Goal: Obtain resource: Obtain resource

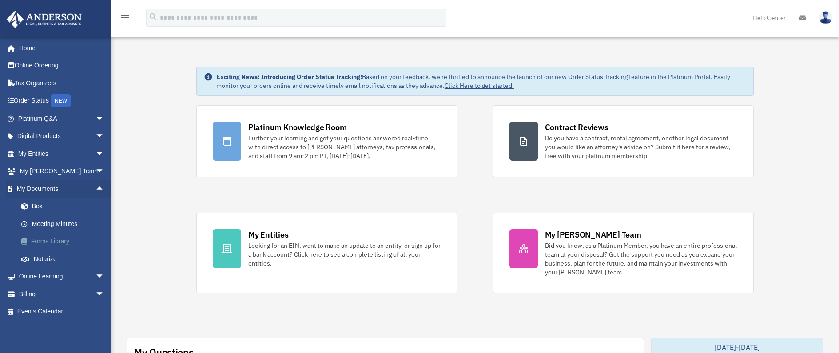
drag, startPoint x: 34, startPoint y: 240, endPoint x: 48, endPoint y: 241, distance: 13.4
click at [34, 240] on link "Forms Library" at bounding box center [64, 242] width 105 height 18
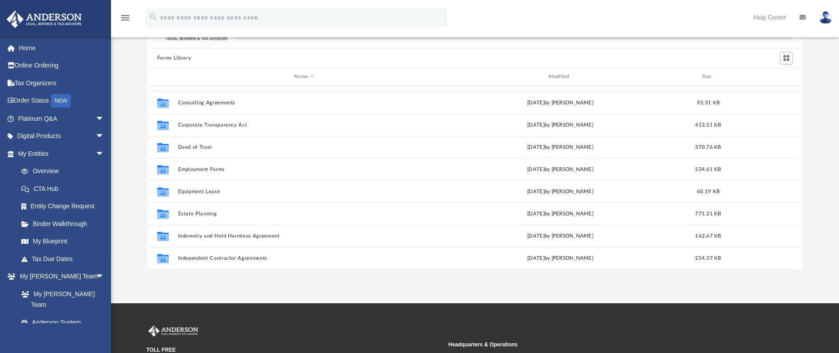
scroll to position [222, 0]
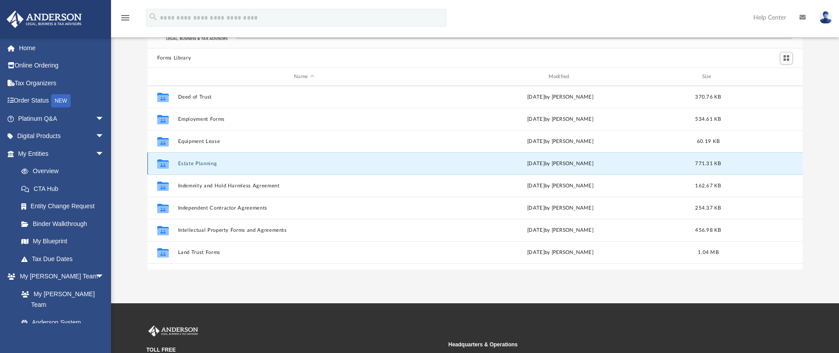
click at [229, 166] on button "Estate Planning" at bounding box center [304, 164] width 252 height 6
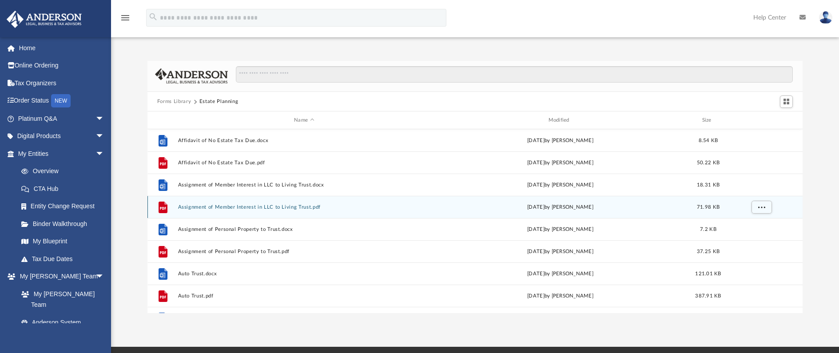
scroll to position [0, 0]
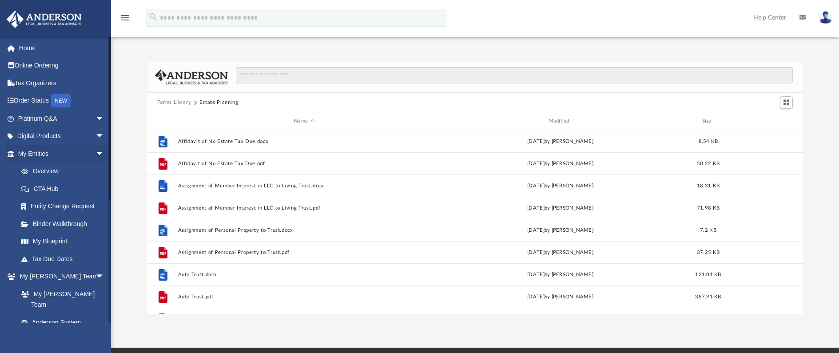
click at [11, 241] on li "My Blueprint" at bounding box center [62, 242] width 112 height 18
click at [99, 152] on span "arrow_drop_down" at bounding box center [105, 154] width 18 height 18
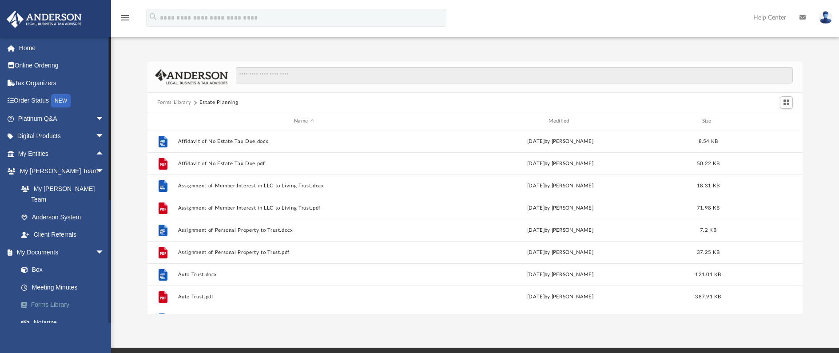
click at [60, 296] on link "Forms Library" at bounding box center [64, 305] width 105 height 18
click at [51, 296] on link "Forms Library" at bounding box center [64, 305] width 105 height 18
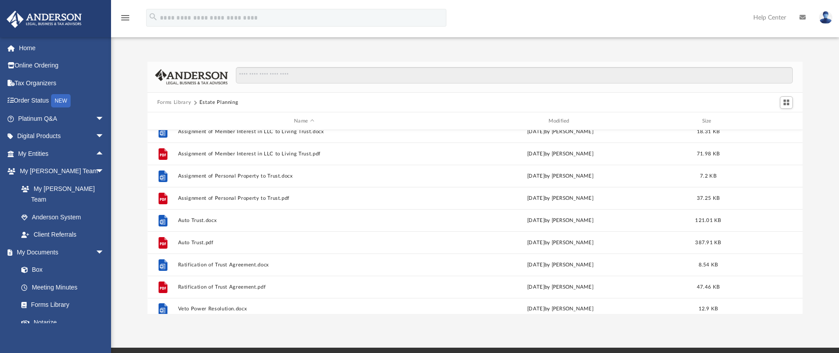
scroll to position [60, 0]
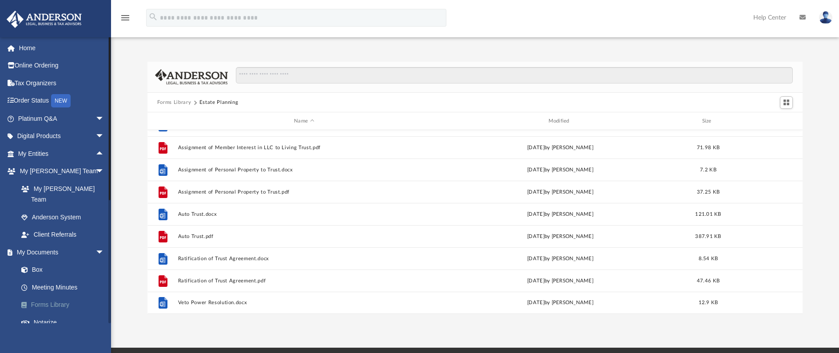
click at [46, 296] on link "Forms Library" at bounding box center [64, 305] width 105 height 18
click at [174, 99] on button "Forms Library" at bounding box center [174, 103] width 34 height 8
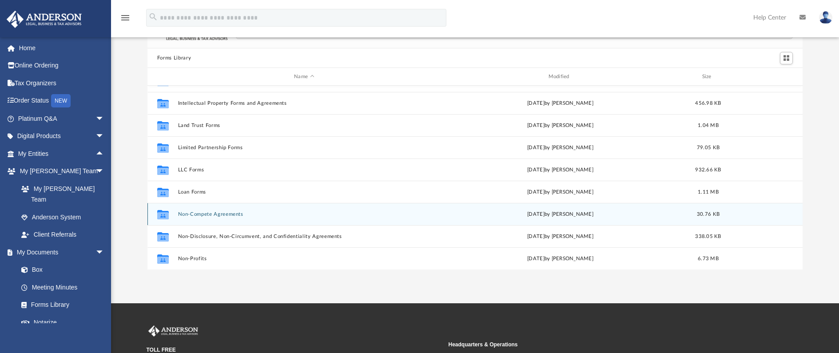
scroll to position [216, 0]
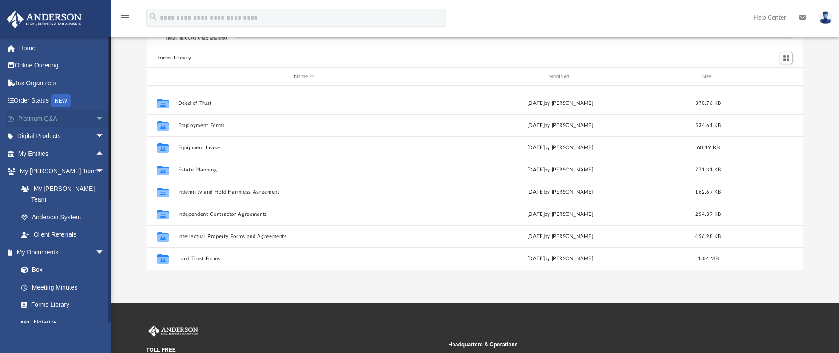
click at [96, 112] on span "arrow_drop_down" at bounding box center [105, 119] width 18 height 18
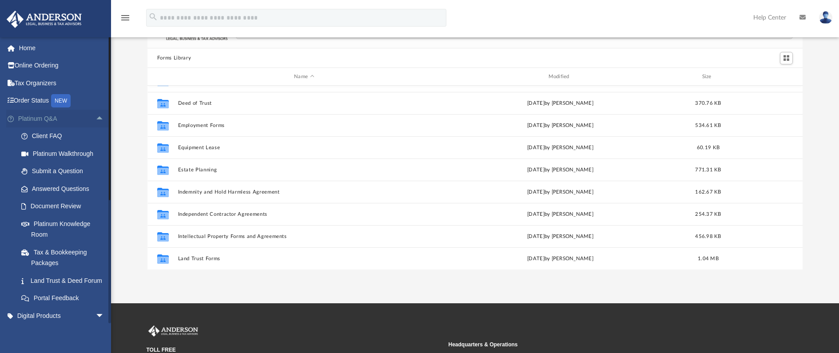
click at [96, 120] on span "arrow_drop_up" at bounding box center [105, 119] width 18 height 18
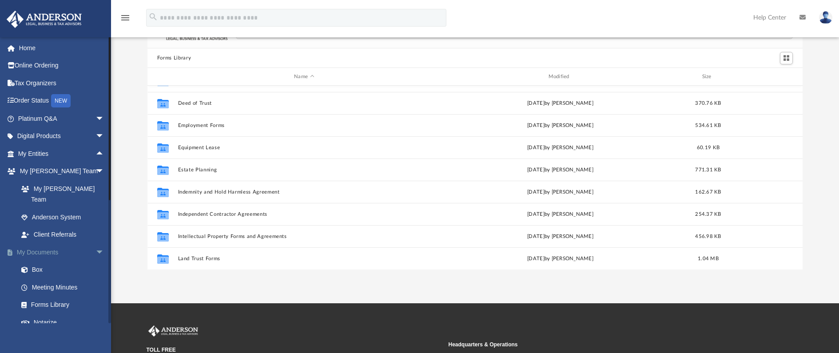
click at [97, 244] on span "arrow_drop_down" at bounding box center [105, 253] width 18 height 18
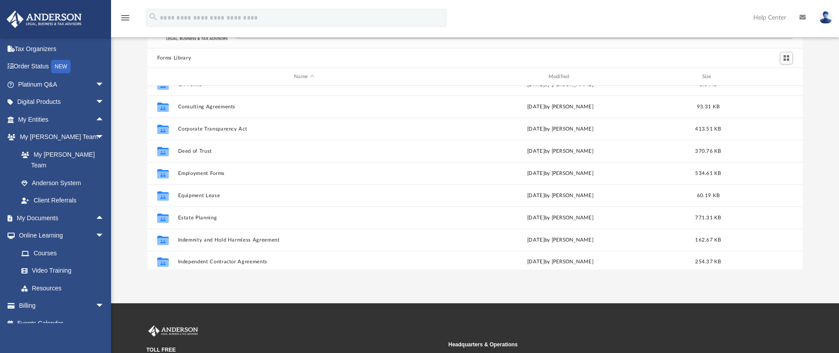
scroll to position [38, 0]
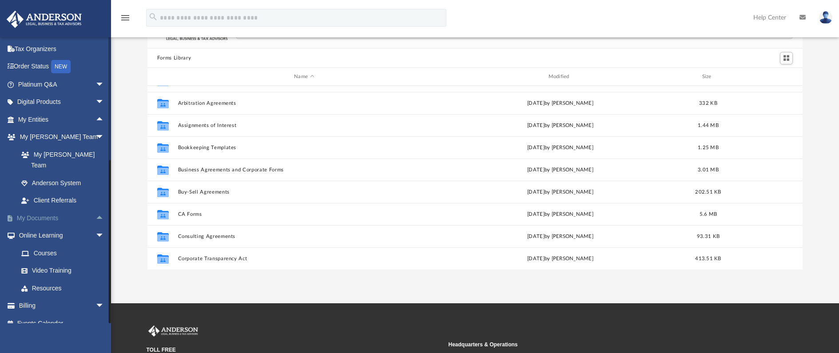
click at [96, 209] on span "arrow_drop_up" at bounding box center [105, 218] width 18 height 18
click at [60, 244] on link "Meeting Minutes" at bounding box center [64, 253] width 105 height 18
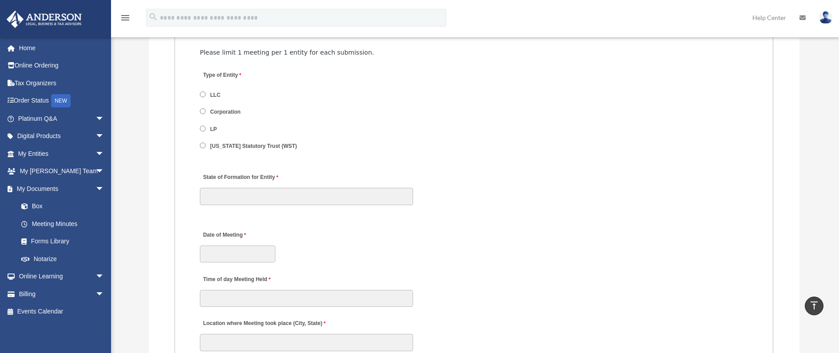
scroll to position [1111, 0]
